Goal: Task Accomplishment & Management: Use online tool/utility

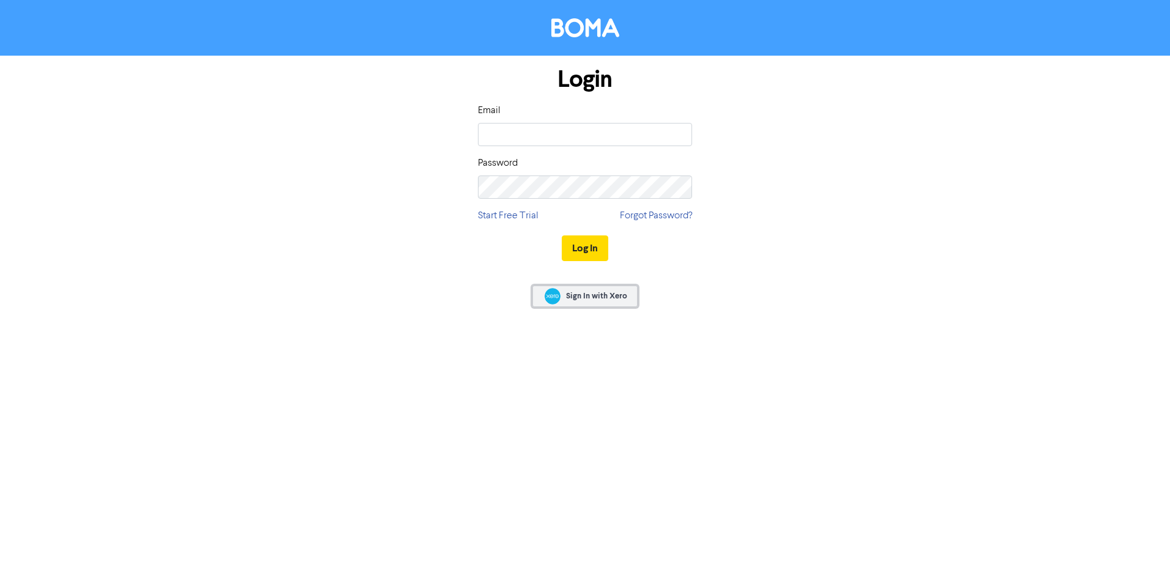
click at [611, 300] on span "Sign In with Xero" at bounding box center [596, 296] width 61 height 11
click at [611, 141] on input "email" at bounding box center [585, 134] width 214 height 23
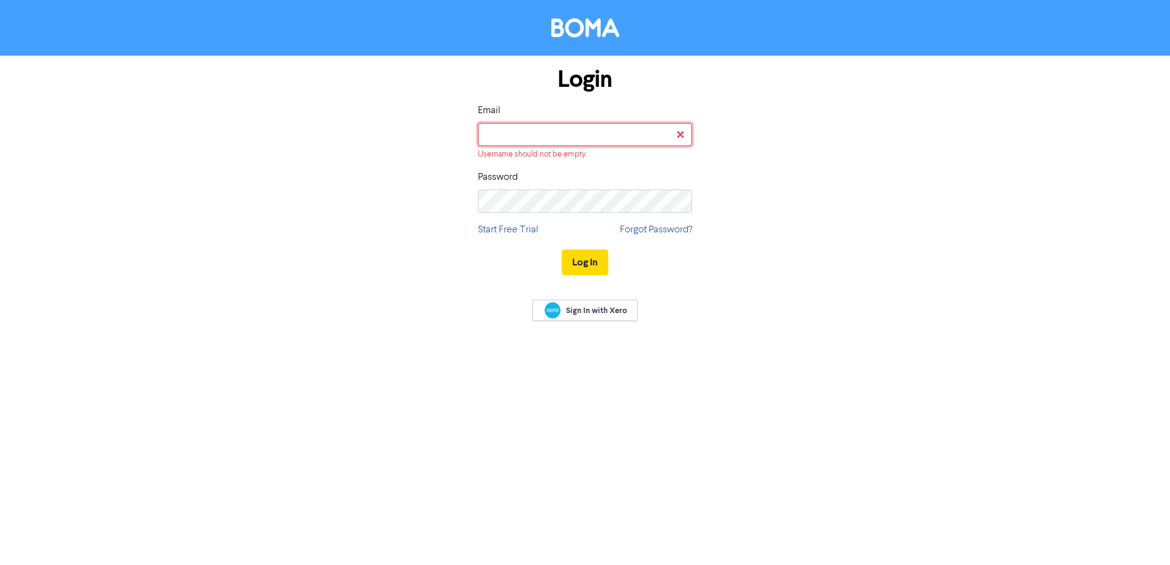
type input "ruby@cmplte.com.au"
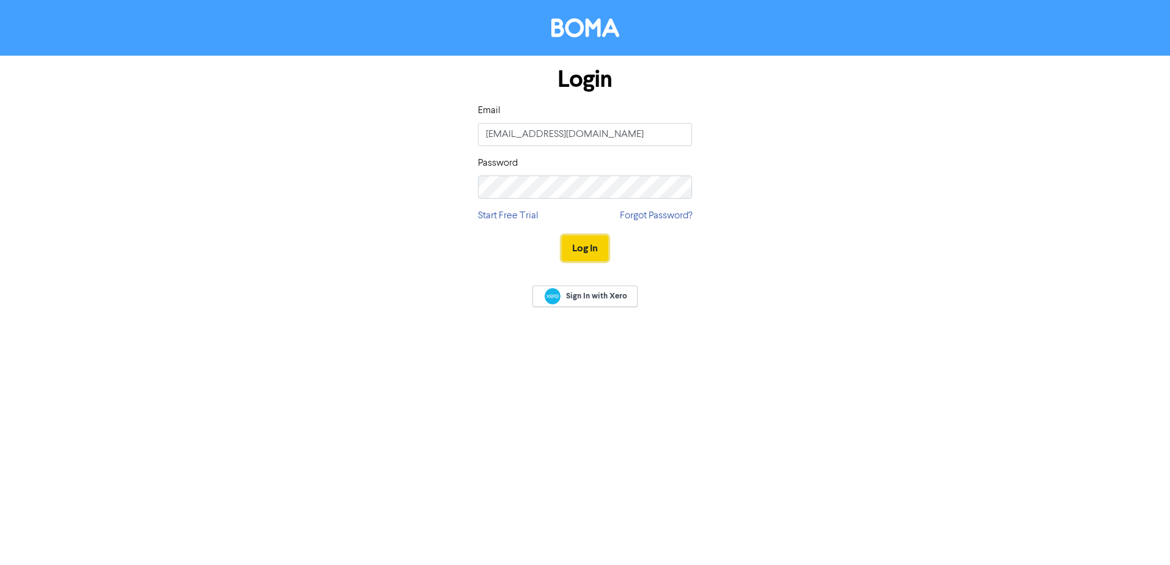
click at [583, 241] on button "Log In" at bounding box center [585, 249] width 46 height 26
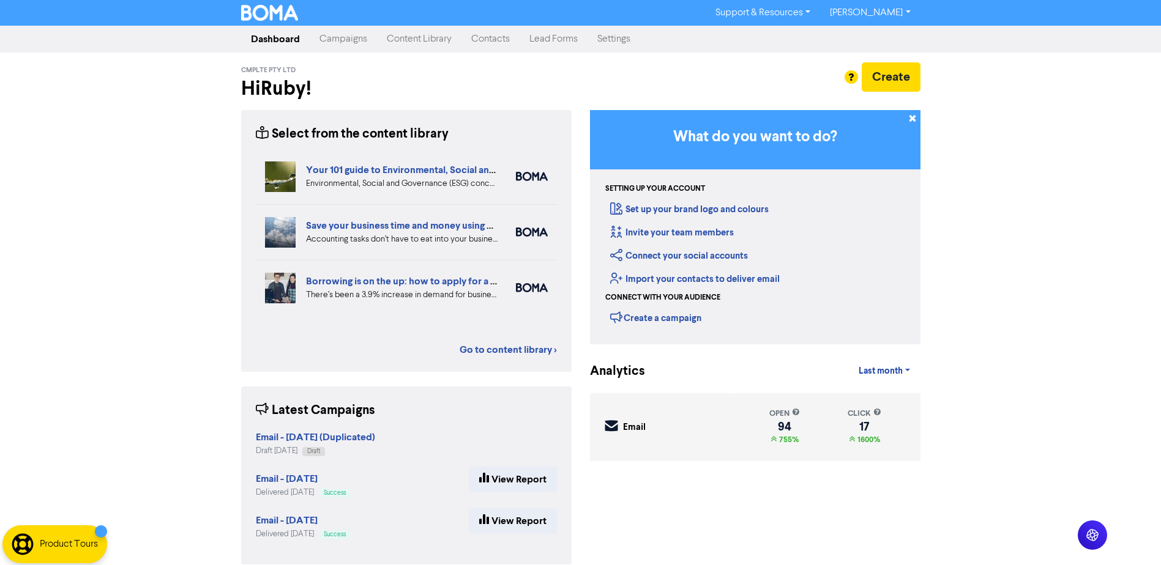
click at [413, 42] on link "Content Library" at bounding box center [419, 39] width 84 height 24
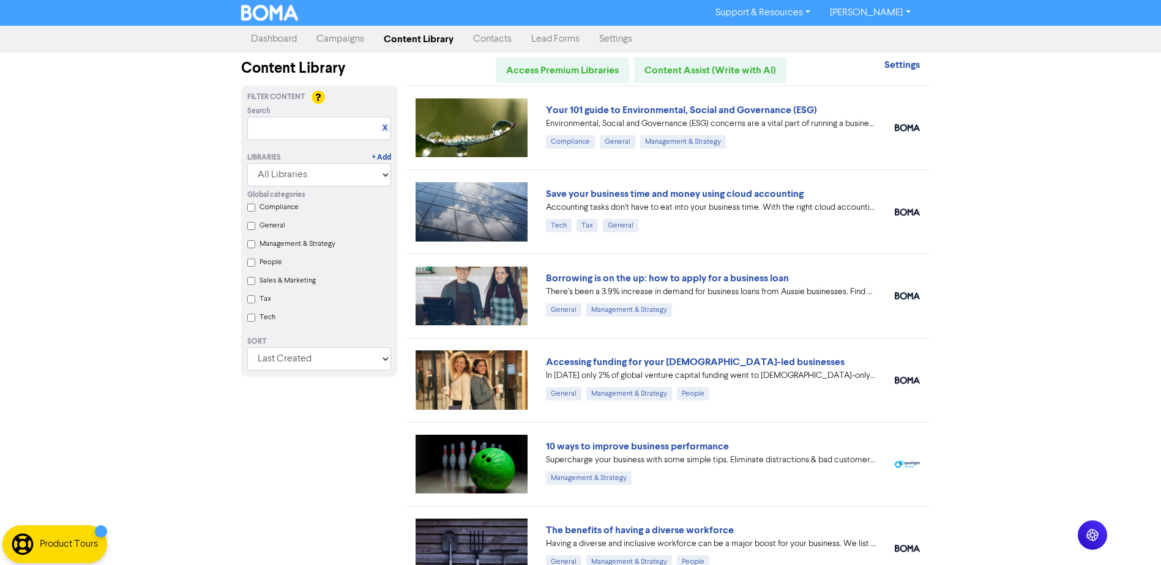
click at [939, 183] on div "Support & Resources Video Tutorials FAQ & Guides Marketing Education Ruby Dowli…" at bounding box center [580, 282] width 1161 height 565
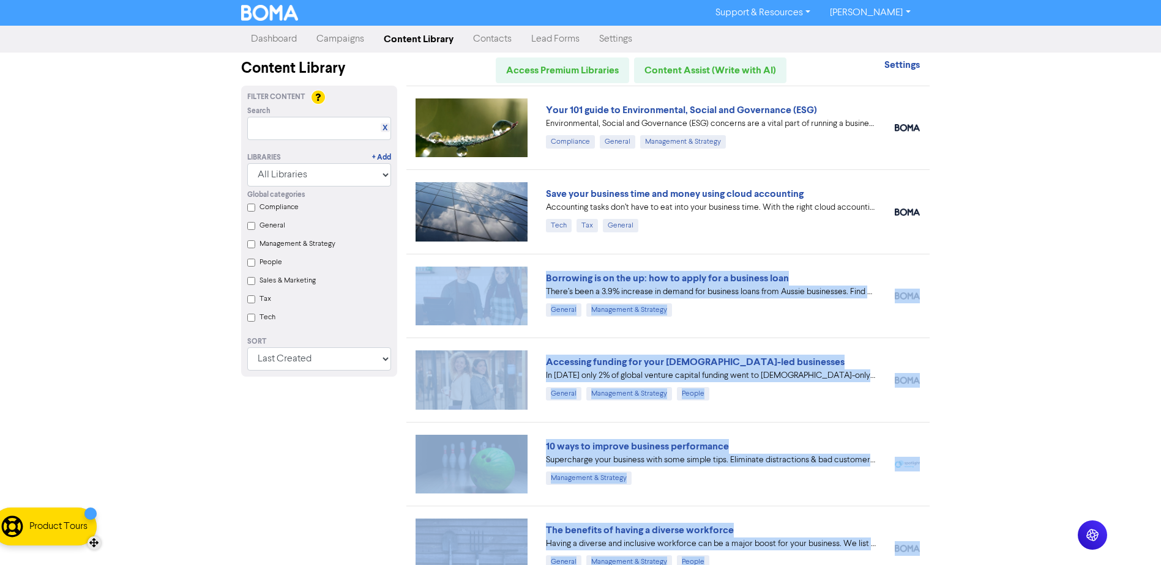
drag, startPoint x: 105, startPoint y: 556, endPoint x: 94, endPoint y: 539, distance: 20.0
click at [94, 539] on div at bounding box center [93, 543] width 13 height 13
drag, startPoint x: 94, startPoint y: 539, endPoint x: 108, endPoint y: 541, distance: 13.6
click at [108, 541] on div at bounding box center [103, 543] width 13 height 13
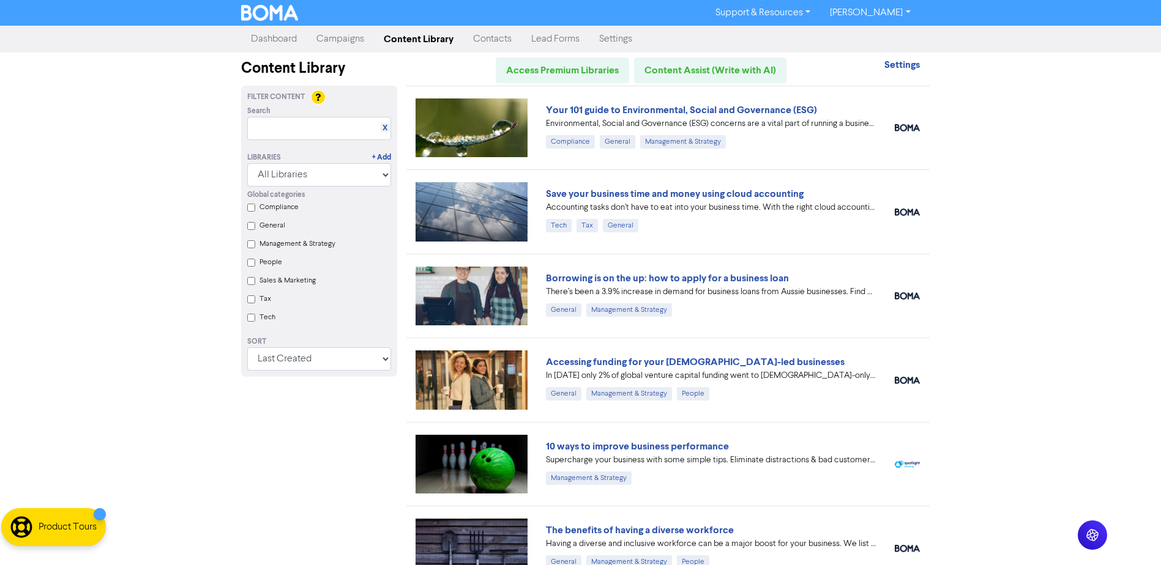
click at [191, 541] on div "Support & Resources Video Tutorials FAQ & Guides Marketing Education Ruby Dowli…" at bounding box center [580, 282] width 1161 height 565
click at [1098, 543] on icon at bounding box center [1104, 549] width 12 height 12
